Goal: Check status: Check status

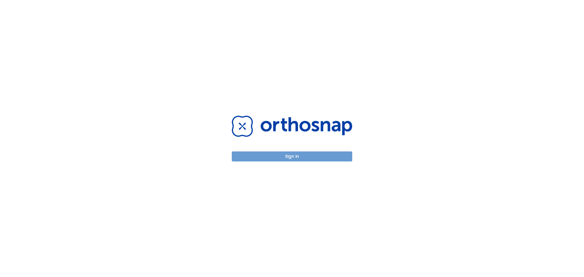
click at [332, 151] on button "Sign in" at bounding box center [292, 156] width 120 height 10
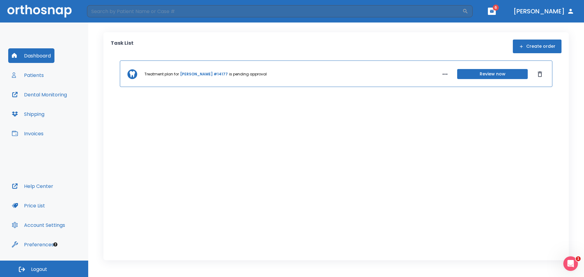
click at [216, 71] on link "[PERSON_NAME] #14177" at bounding box center [204, 73] width 48 height 5
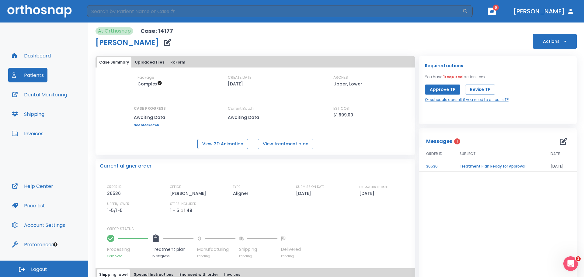
click at [219, 142] on button "View 3D Animation" at bounding box center [222, 144] width 51 height 10
click at [311, 77] on div "Package Complex CREATE DATE [DATE] ARCHES Upper, Lower CASE PROGRESS Awaiting D…" at bounding box center [255, 101] width 320 height 52
click at [283, 144] on button "View treatment plan" at bounding box center [285, 144] width 55 height 10
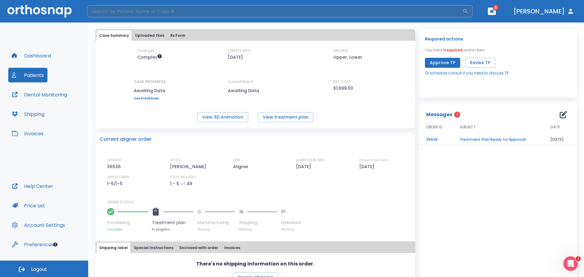
scroll to position [12, 0]
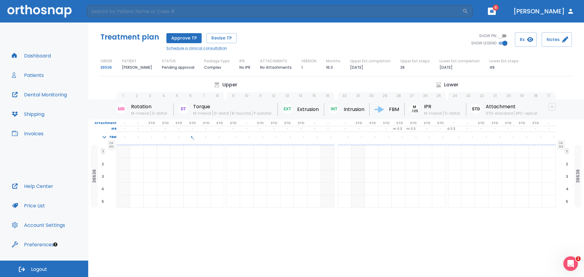
click at [328, 78] on div "Treatment plan Approve TP Revise TP Schedule a clinical consultation SHOW PIN S…" at bounding box center [336, 51] width 496 height 59
